Goal: Task Accomplishment & Management: Manage account settings

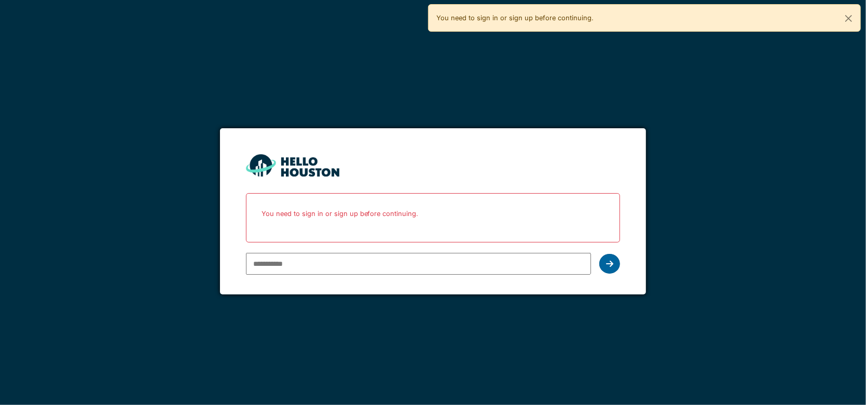
type input "**********"
click at [607, 265] on icon at bounding box center [609, 263] width 7 height 8
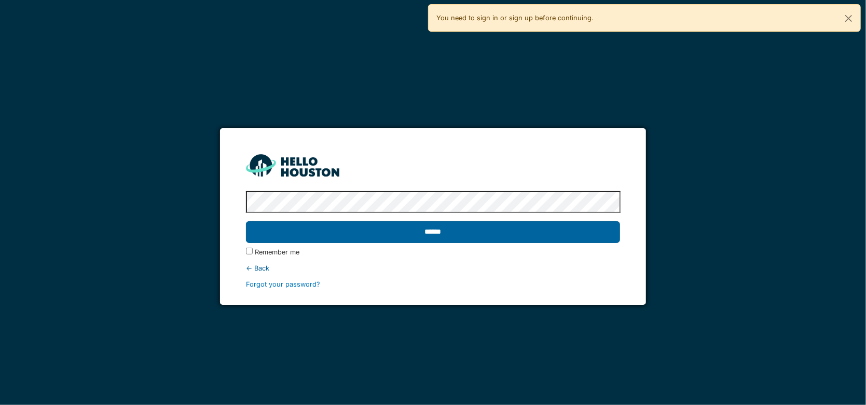
click at [551, 235] on input "******" at bounding box center [433, 232] width 375 height 22
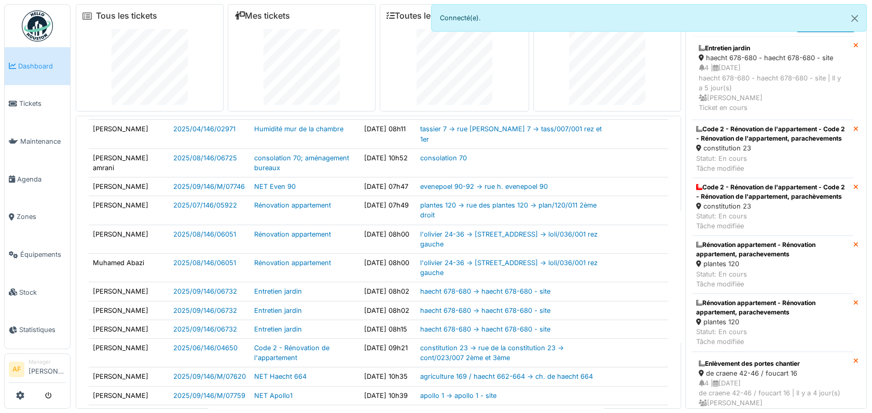
scroll to position [58, 0]
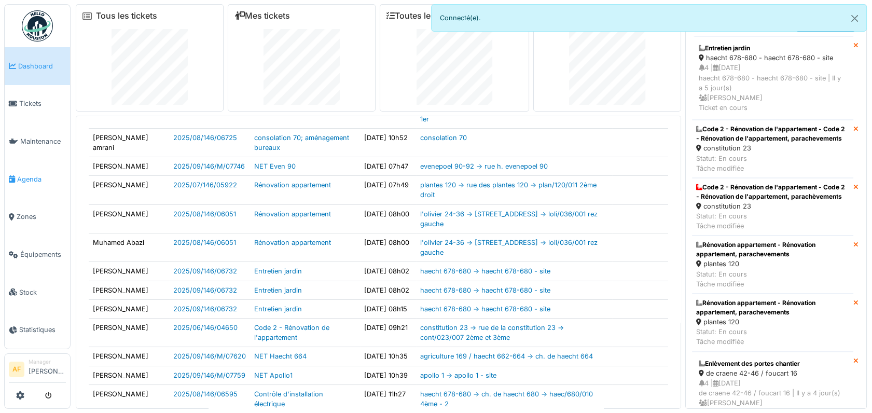
click at [33, 174] on span "Agenda" at bounding box center [41, 179] width 49 height 10
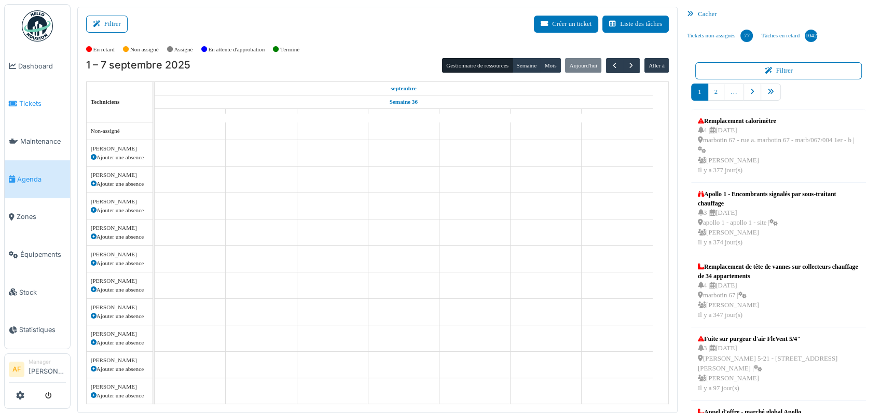
click at [31, 99] on span "Tickets" at bounding box center [42, 104] width 47 height 10
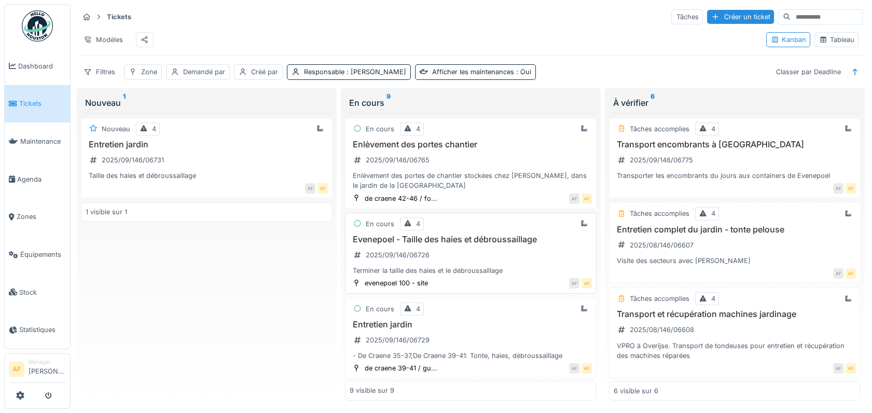
click at [489, 244] on h3 "Evenepoel - Taille des haies et débroussaillage" at bounding box center [471, 240] width 242 height 10
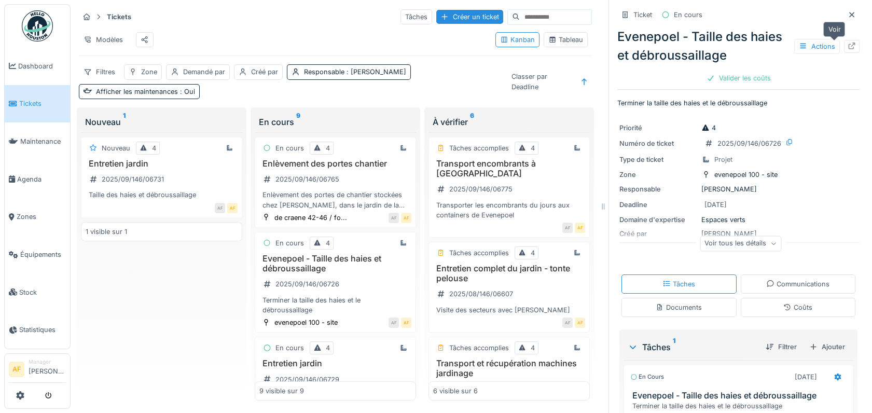
click at [848, 43] on icon at bounding box center [852, 46] width 8 height 7
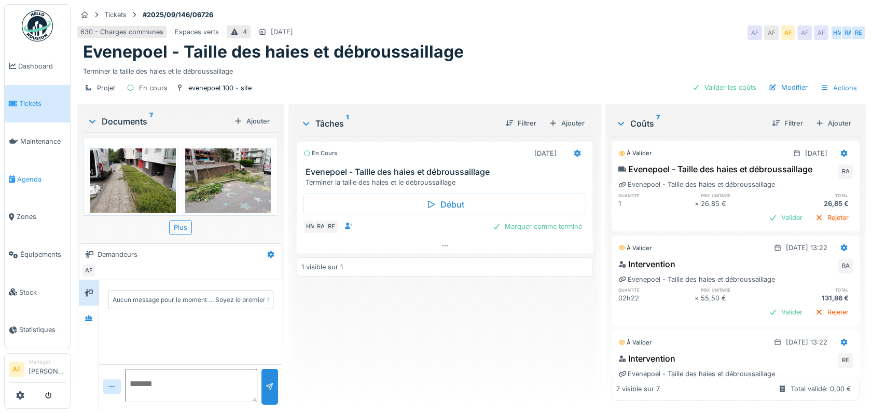
click at [30, 175] on span "Agenda" at bounding box center [41, 179] width 49 height 10
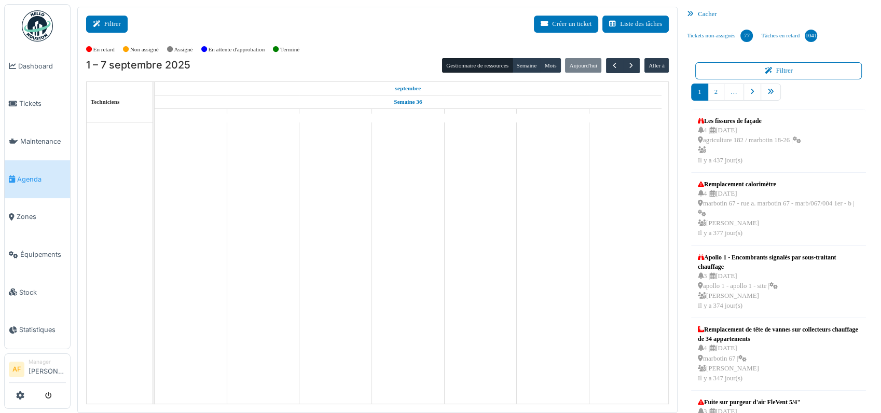
click at [100, 21] on icon at bounding box center [98, 24] width 11 height 7
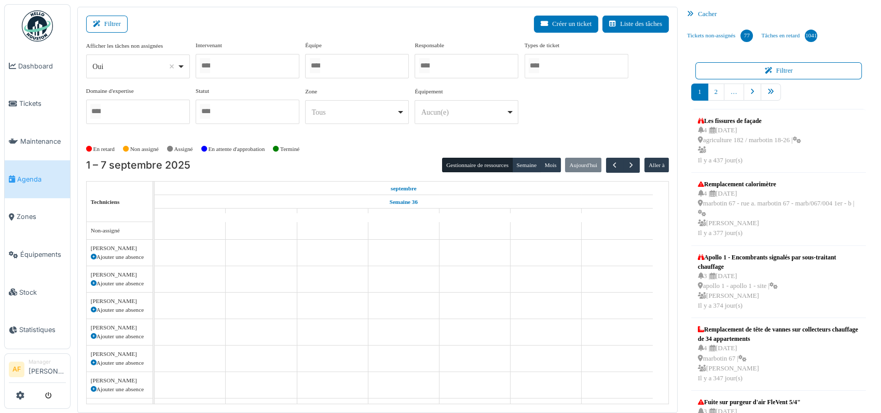
click at [238, 64] on div at bounding box center [248, 66] width 104 height 24
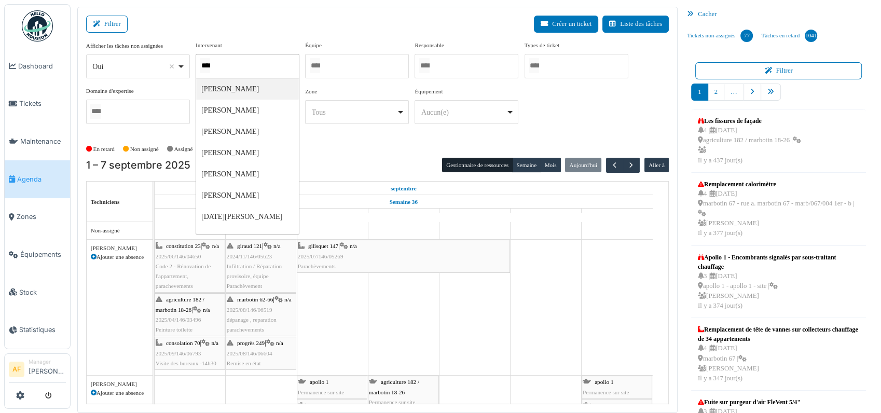
type input "*****"
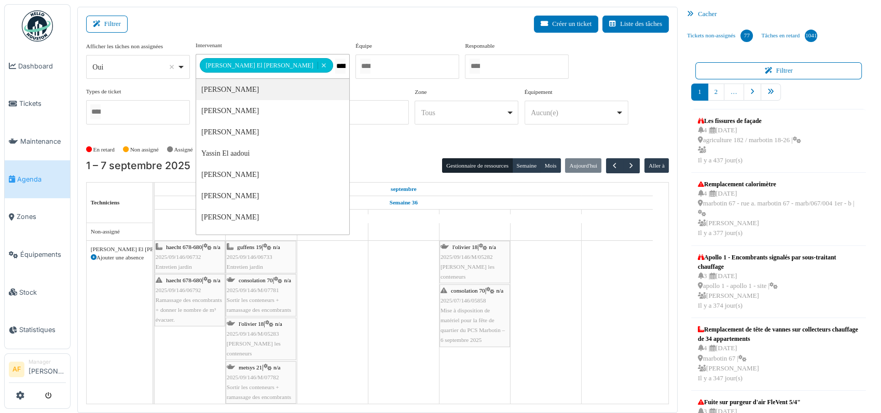
type input "******"
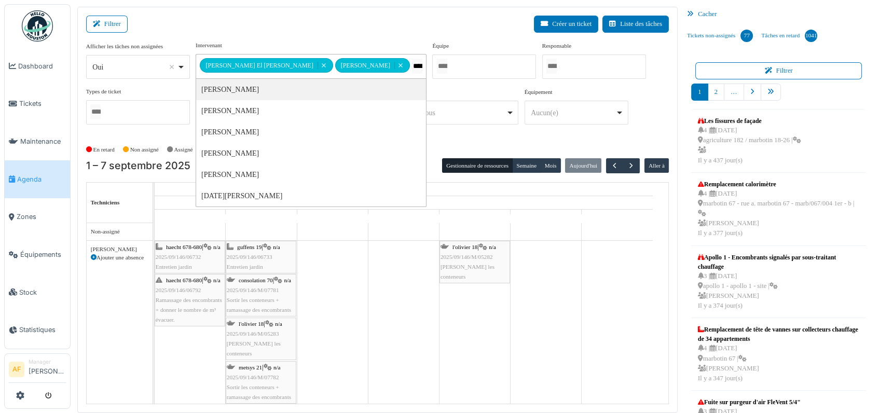
type input "*****"
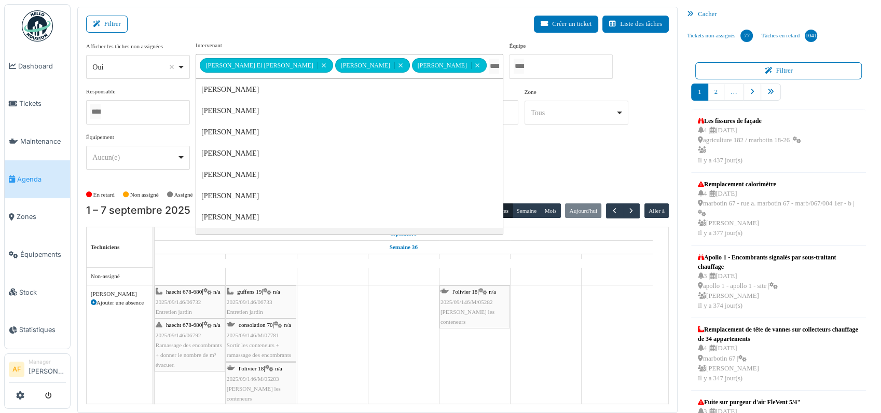
click at [195, 287] on div "haecht 678-680 | n/a 2025/09/146/06732 Entretien jardin" at bounding box center [190, 302] width 69 height 30
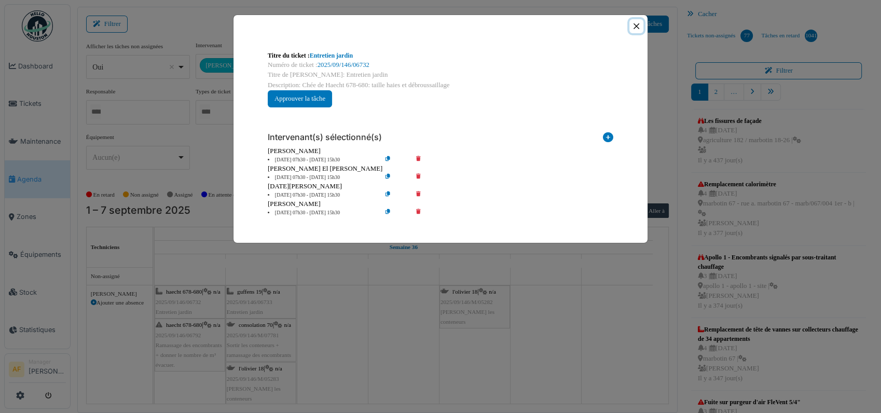
click at [636, 29] on button "Close" at bounding box center [637, 26] width 14 height 14
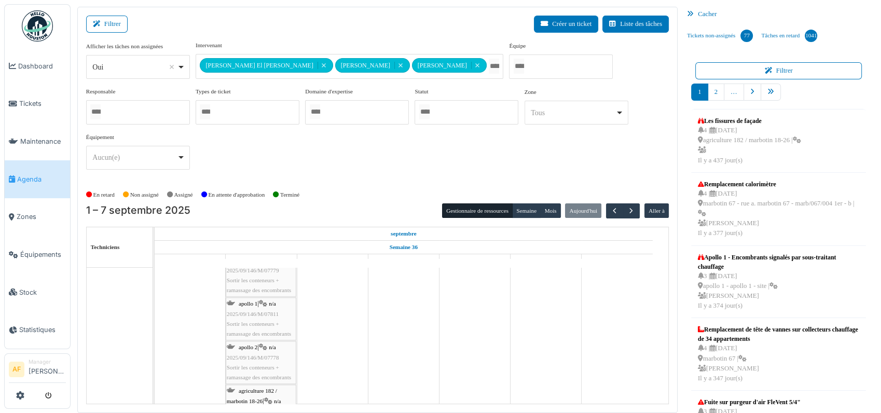
scroll to position [1224, 0]
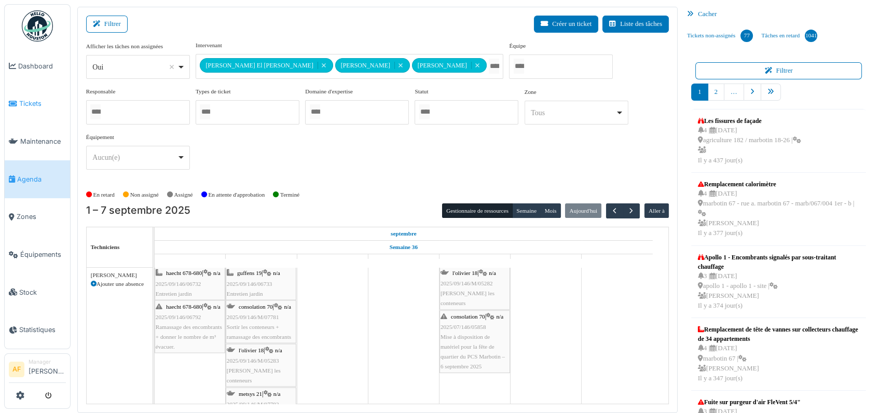
click at [34, 106] on span "Tickets" at bounding box center [42, 104] width 47 height 10
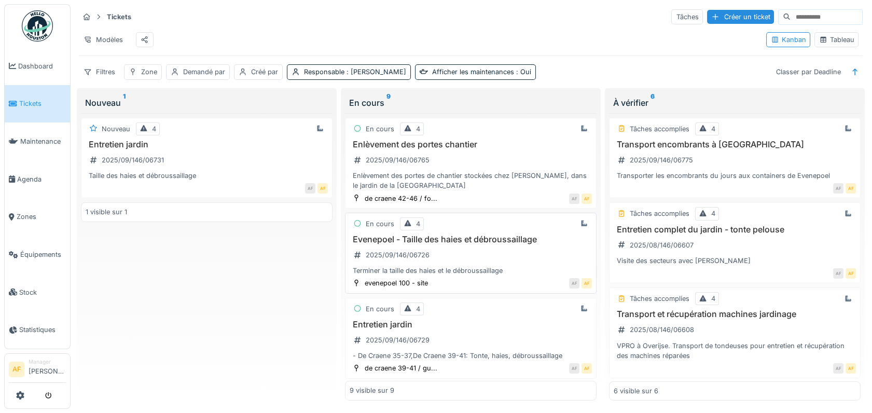
click at [437, 244] on h3 "Evenepoel - Taille des haies et débroussaillage" at bounding box center [471, 240] width 242 height 10
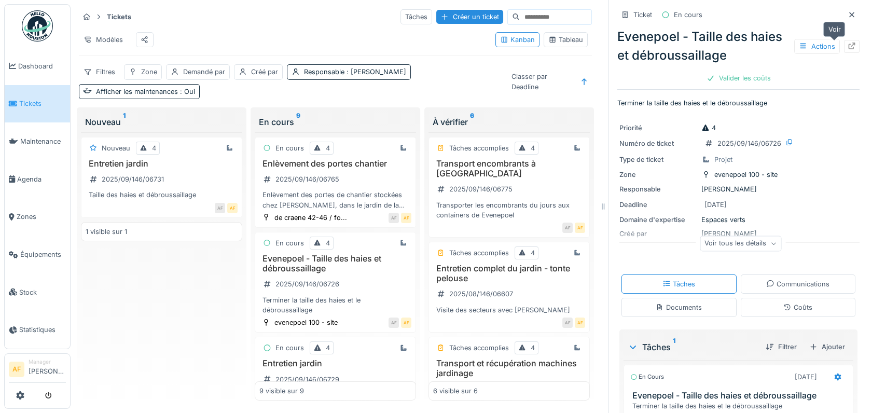
click at [844, 48] on div at bounding box center [852, 46] width 16 height 13
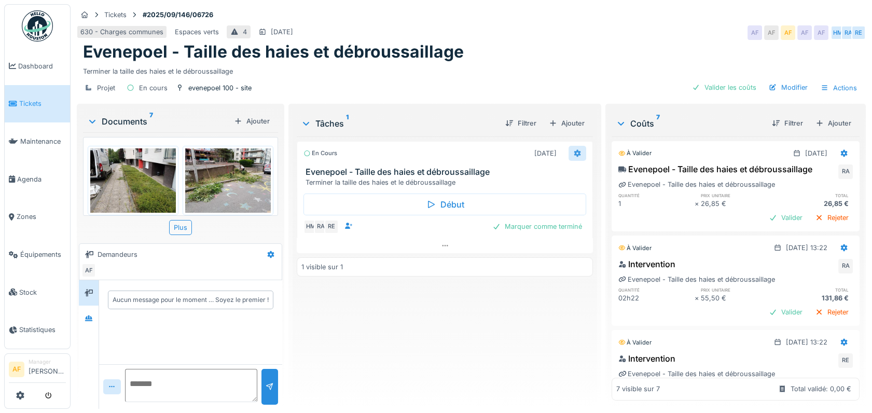
click at [577, 156] on div at bounding box center [578, 153] width 18 height 15
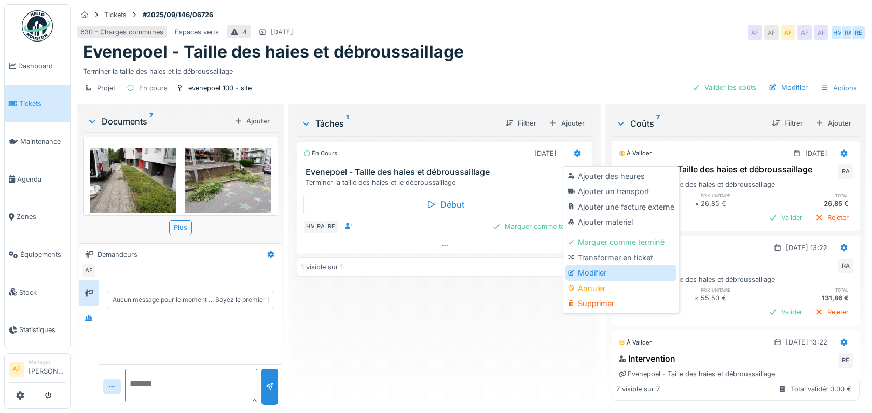
click at [603, 270] on div "Modifier" at bounding box center [621, 273] width 111 height 16
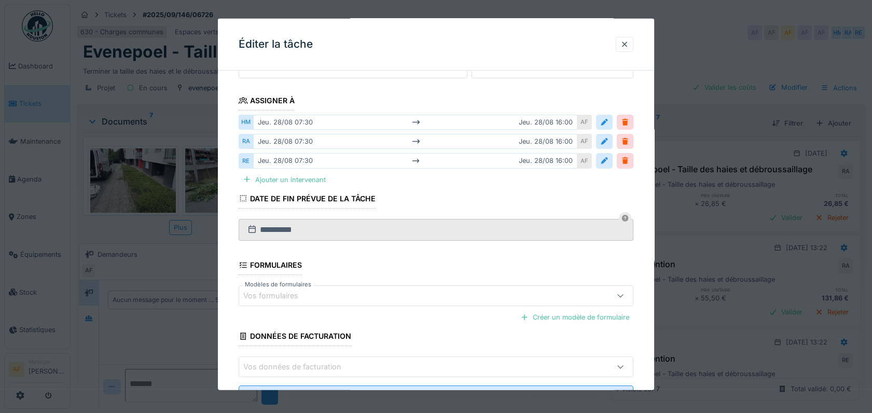
scroll to position [173, 0]
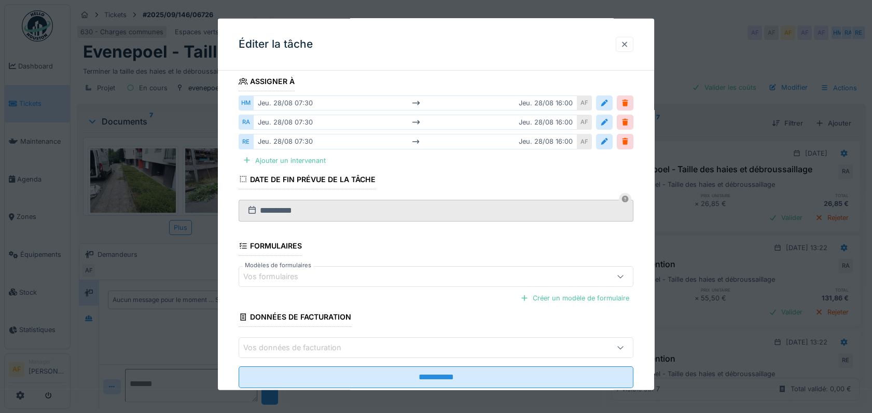
click at [629, 47] on div at bounding box center [625, 44] width 8 height 10
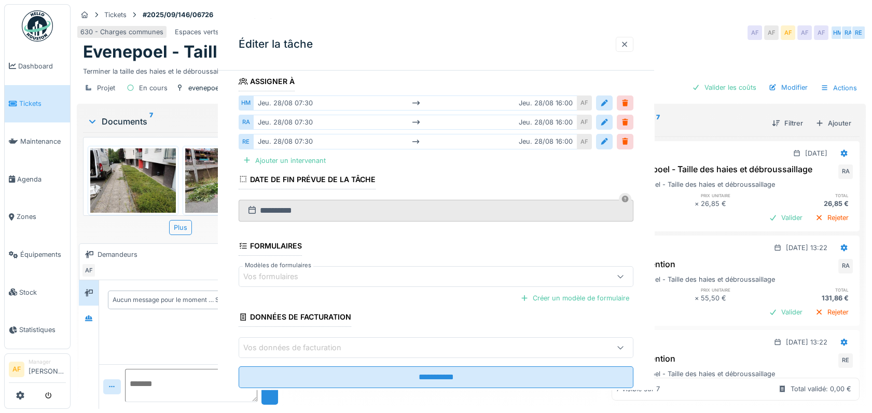
scroll to position [0, 0]
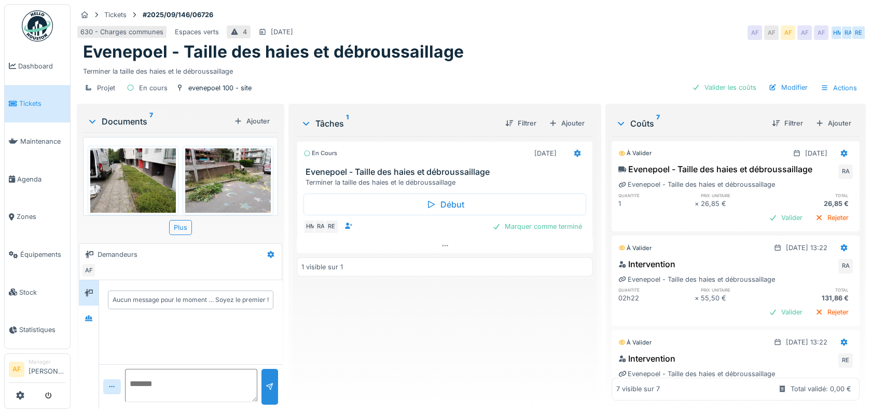
click at [437, 172] on h3 "Evenepoel - Taille des haies et débroussaillage" at bounding box center [447, 172] width 283 height 10
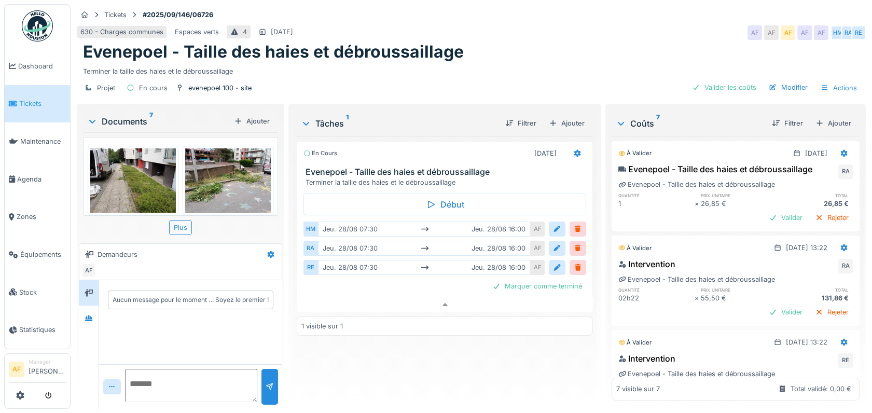
click at [33, 103] on span "Tickets" at bounding box center [42, 104] width 47 height 10
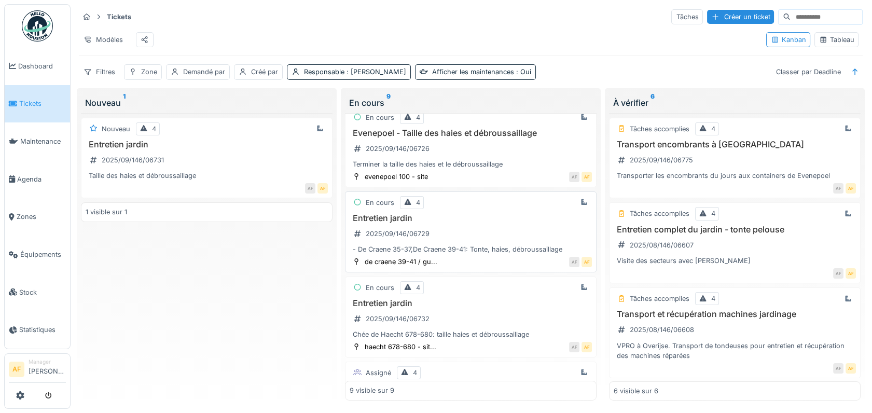
scroll to position [173, 0]
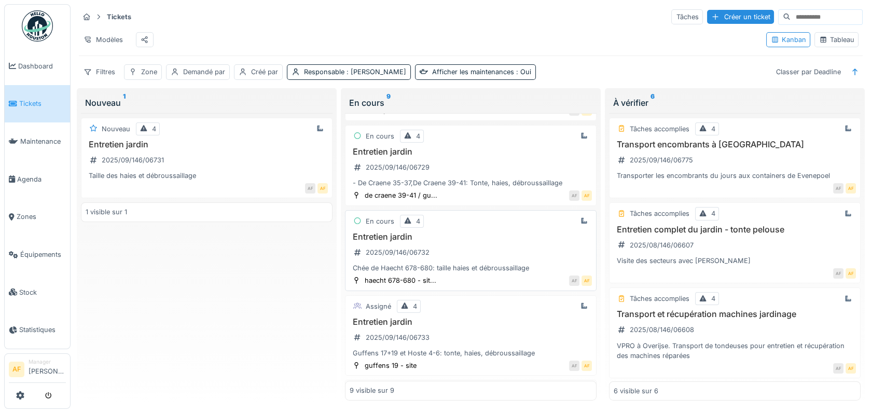
click at [483, 271] on div "Chée de Haecht 678-680: taille haies et débroussaillage" at bounding box center [471, 268] width 242 height 10
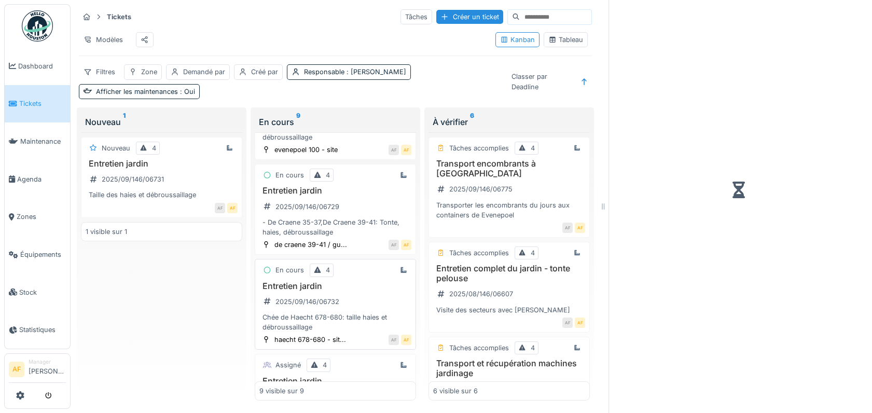
scroll to position [193, 0]
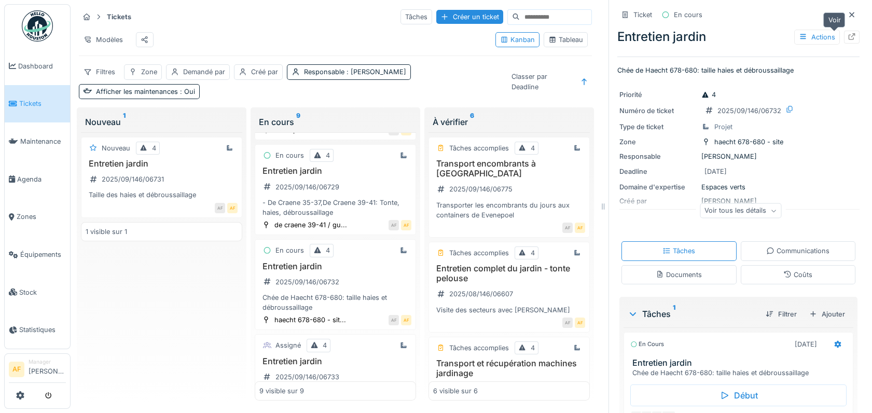
click at [848, 37] on icon at bounding box center [852, 36] width 8 height 7
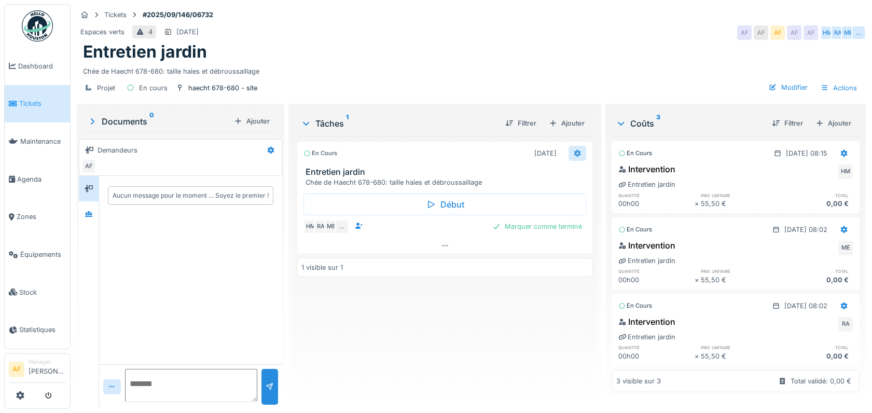
click at [576, 151] on icon at bounding box center [577, 153] width 8 height 7
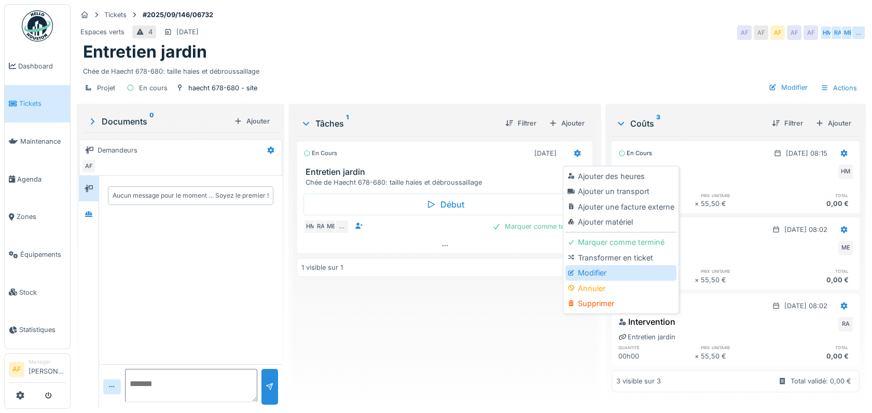
click at [604, 270] on div "Modifier" at bounding box center [621, 273] width 111 height 16
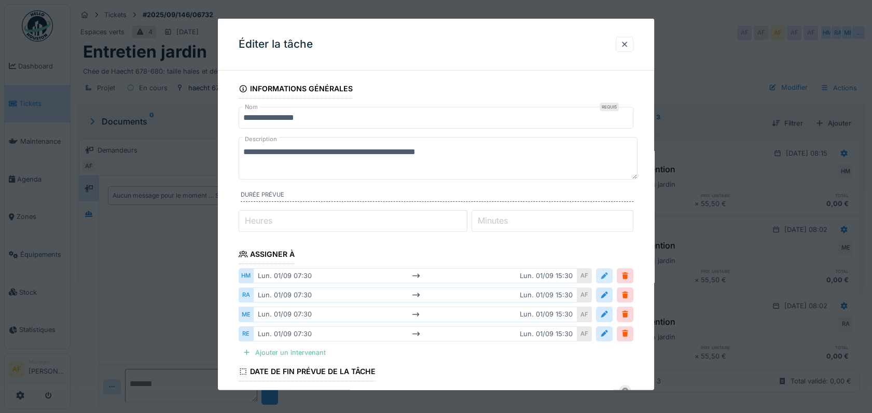
click at [613, 273] on div at bounding box center [604, 275] width 17 height 15
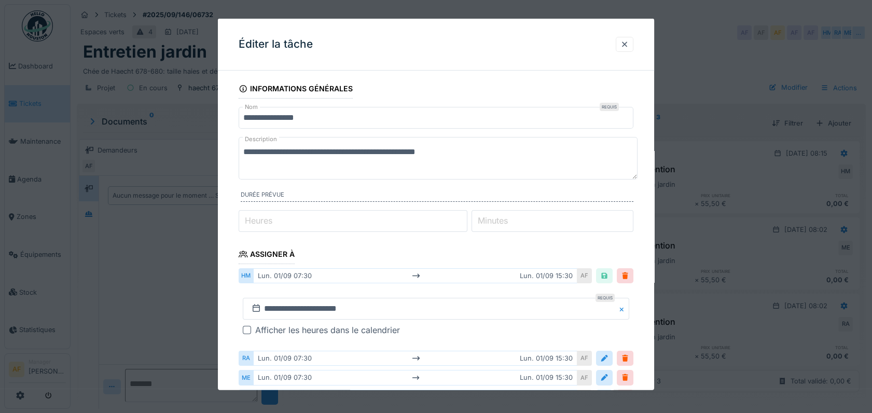
scroll to position [8, 0]
click at [634, 47] on div at bounding box center [625, 44] width 18 height 15
